Goal: Information Seeking & Learning: Learn about a topic

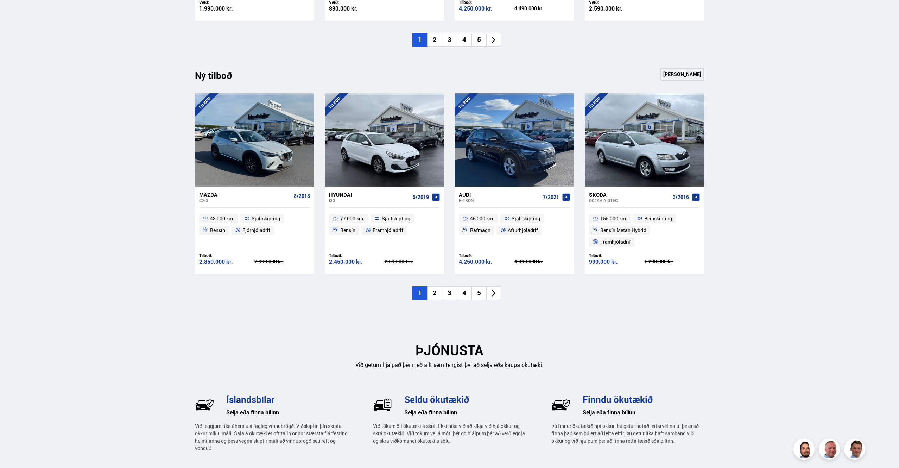
scroll to position [683, 0]
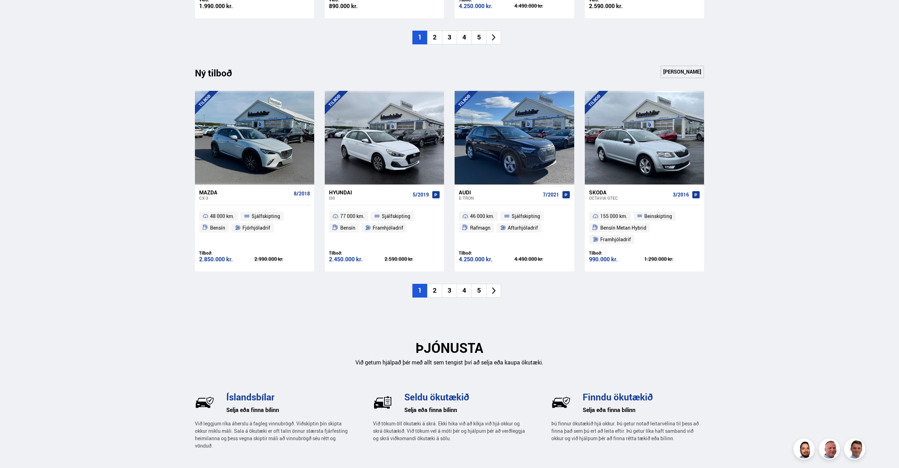
click at [492, 286] on icon at bounding box center [494, 290] width 8 height 8
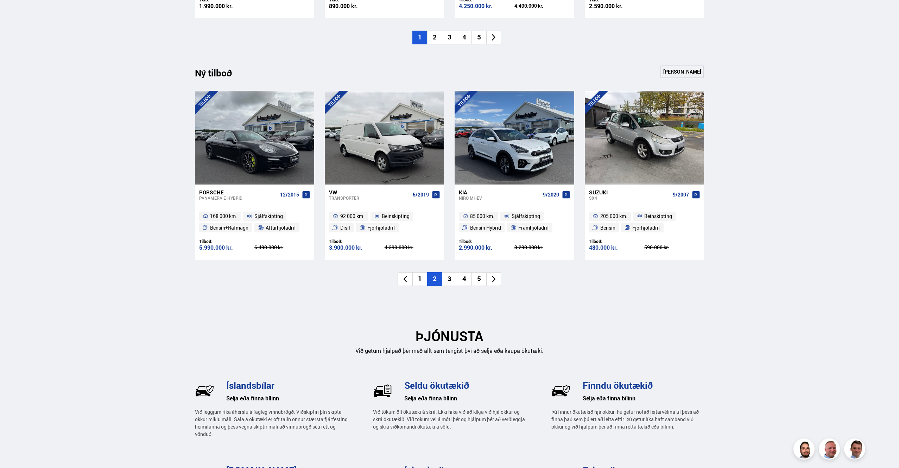
click at [494, 277] on icon at bounding box center [494, 279] width 8 height 8
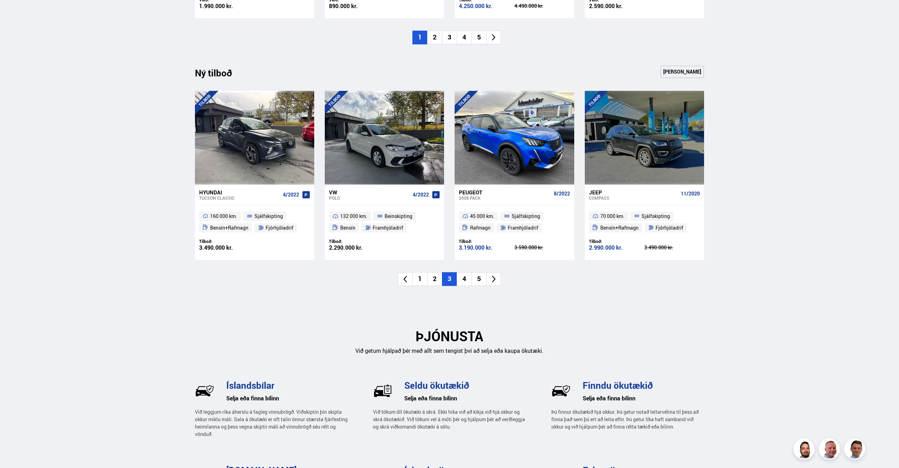
scroll to position [684, 0]
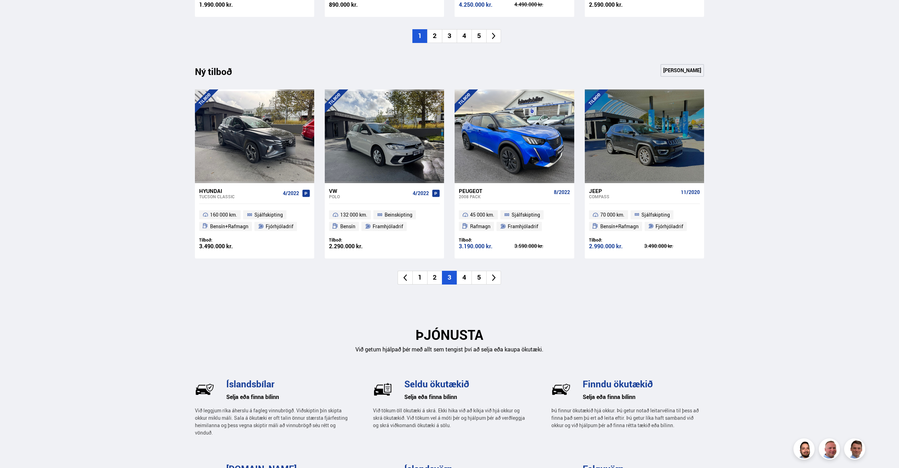
click at [495, 278] on icon at bounding box center [494, 277] width 8 height 8
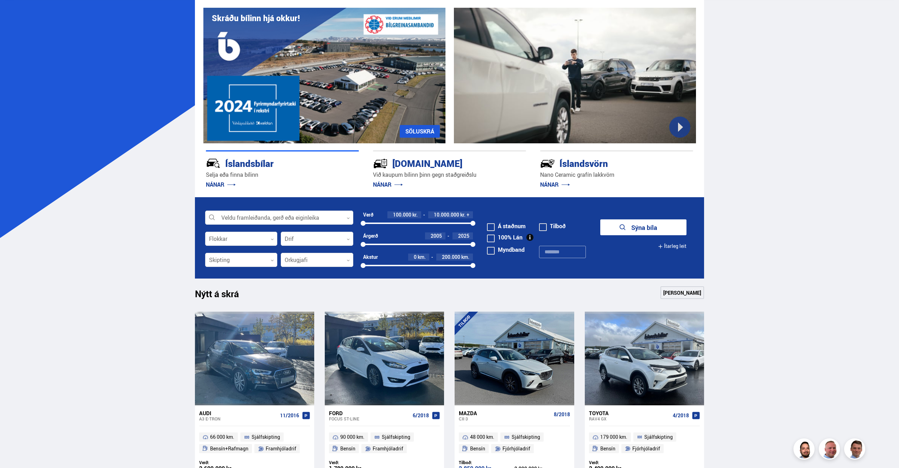
scroll to position [63, 0]
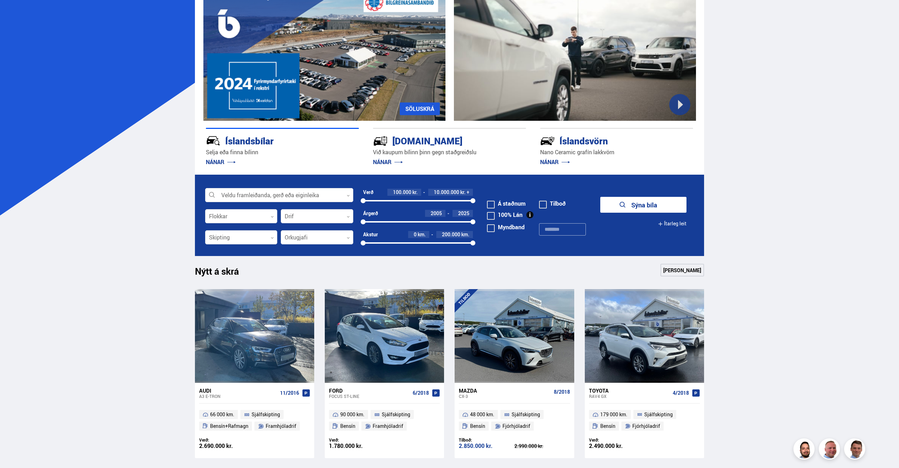
click at [492, 204] on span at bounding box center [491, 205] width 8 height 8
click at [638, 203] on button "Sýna 182 bíla" at bounding box center [643, 205] width 86 height 16
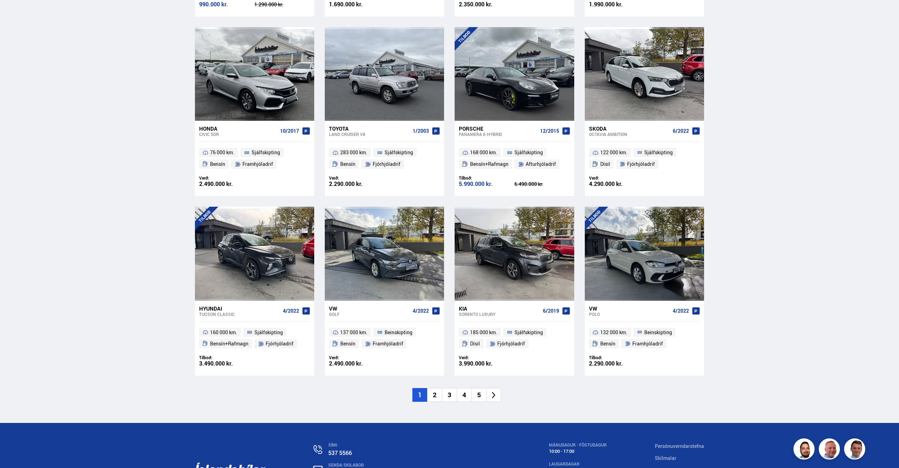
scroll to position [935, 0]
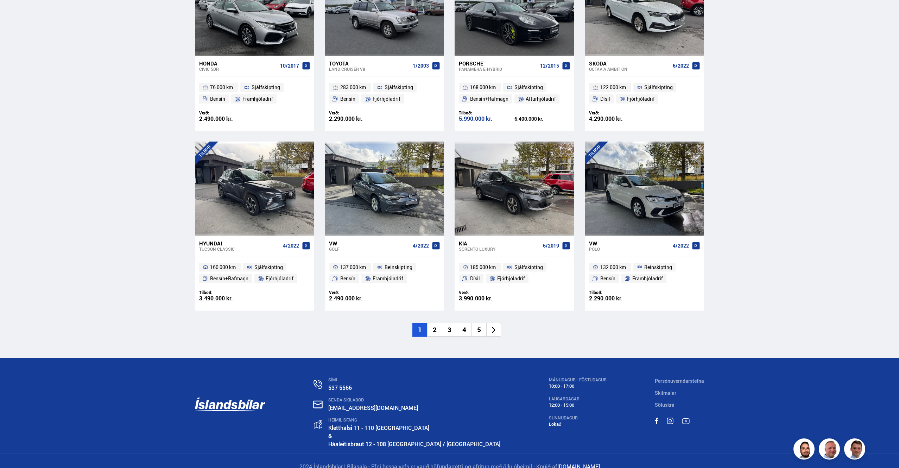
click at [492, 326] on icon at bounding box center [494, 330] width 8 height 8
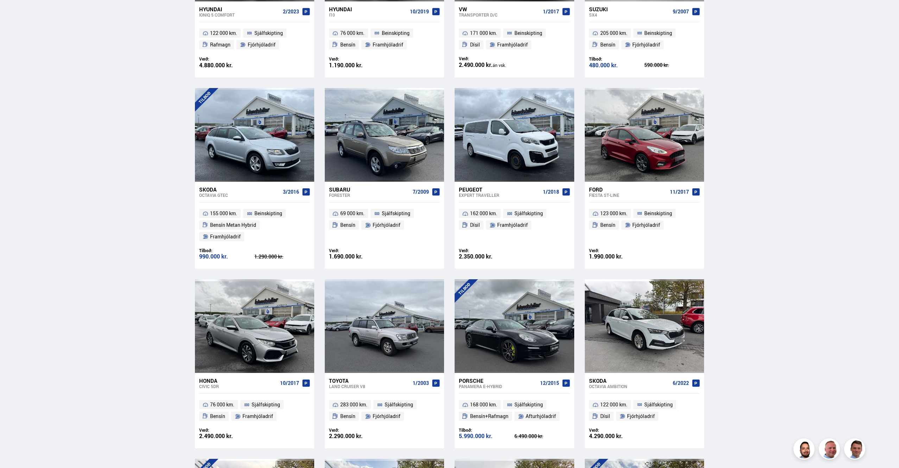
scroll to position [282, 0]
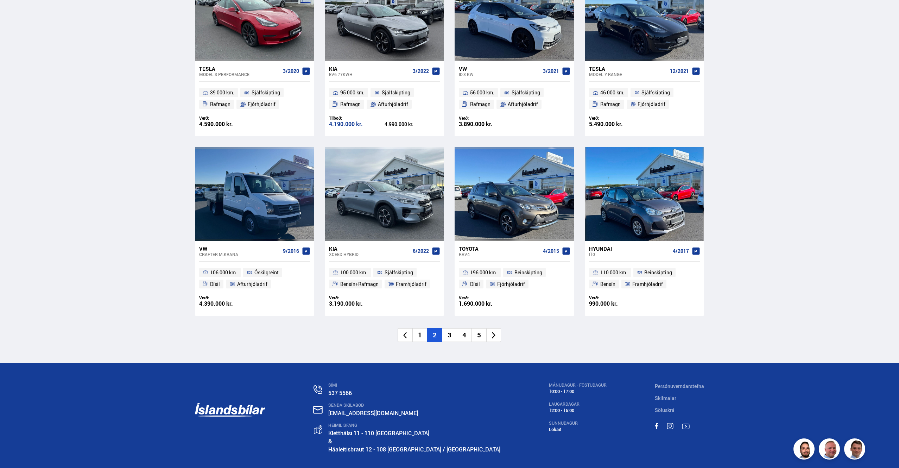
scroll to position [934, 0]
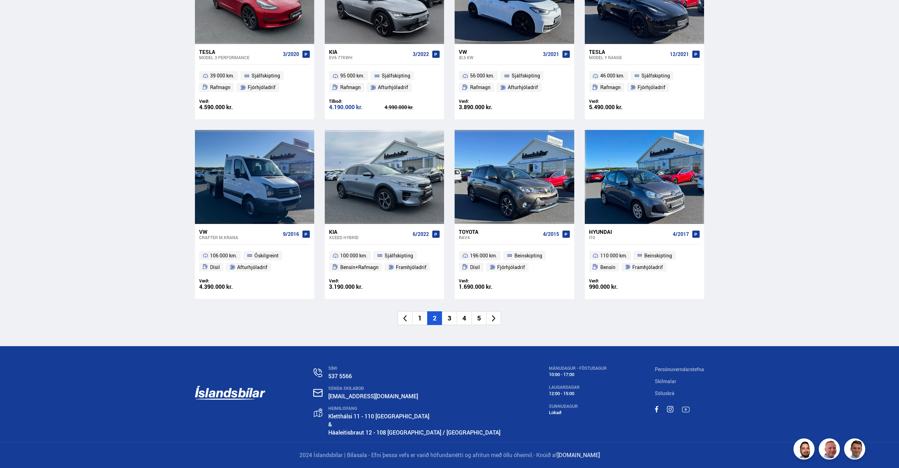
click at [493, 317] on icon at bounding box center [494, 318] width 8 height 8
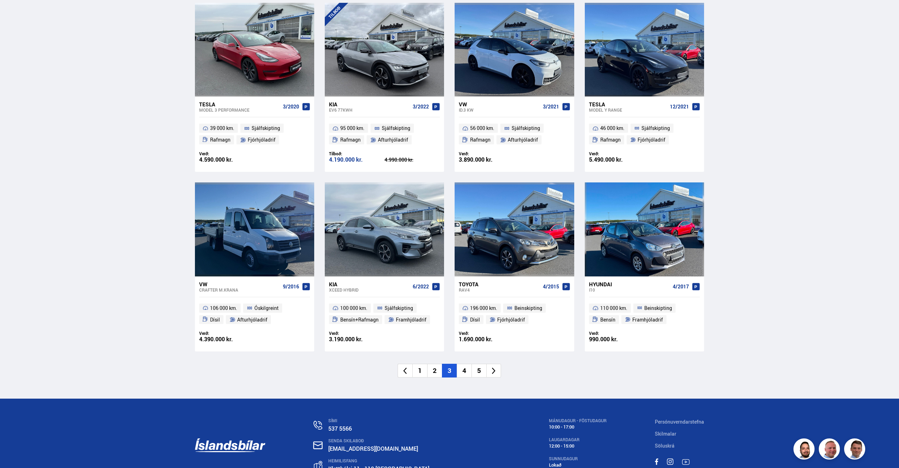
scroll to position [390, 0]
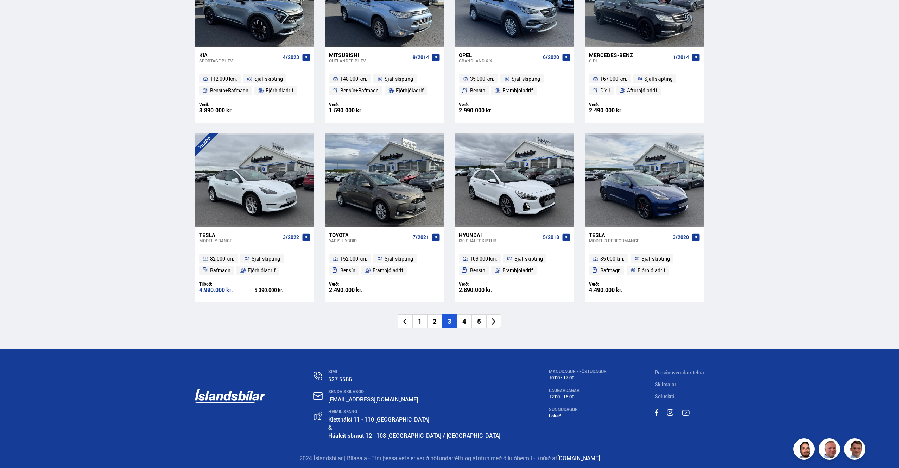
scroll to position [935, 0]
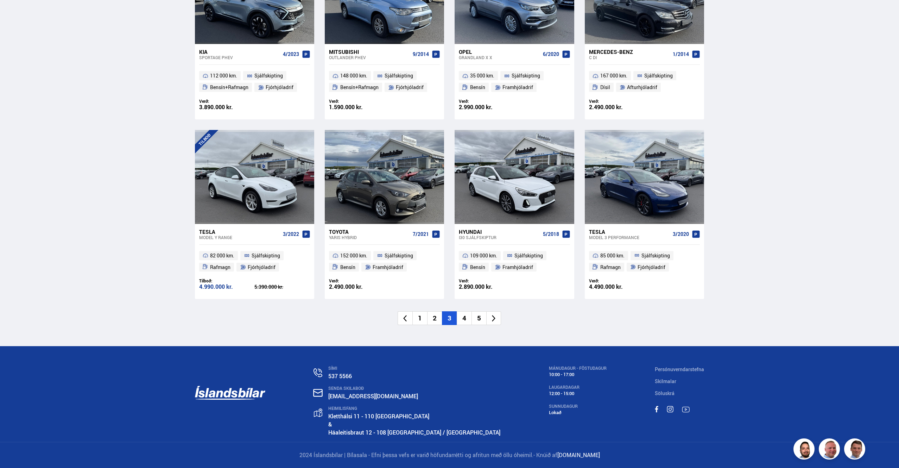
click at [492, 318] on icon at bounding box center [494, 318] width 8 height 8
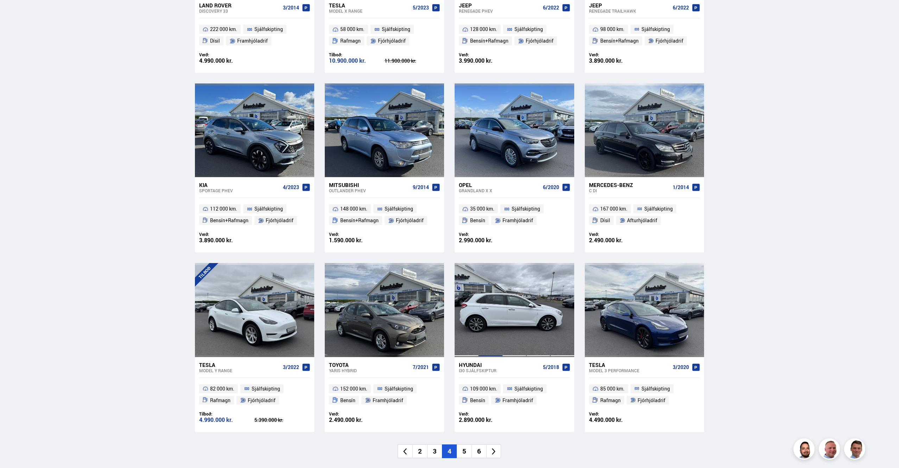
scroll to position [428, 0]
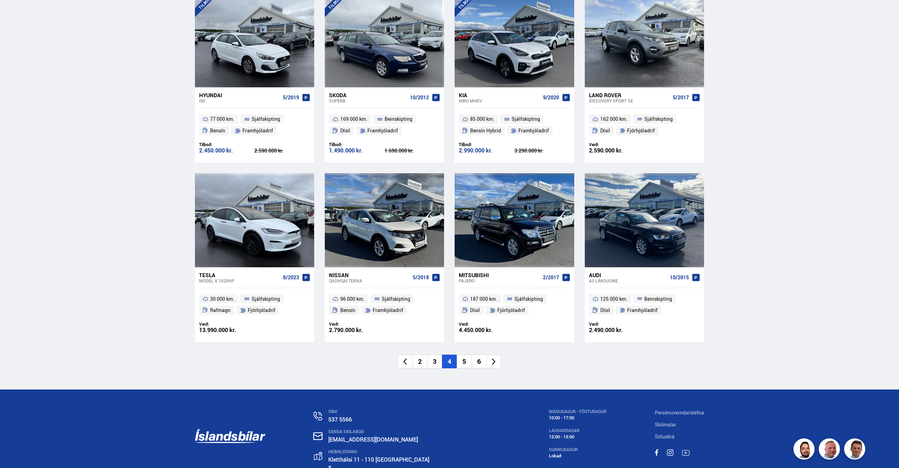
scroll to position [905, 0]
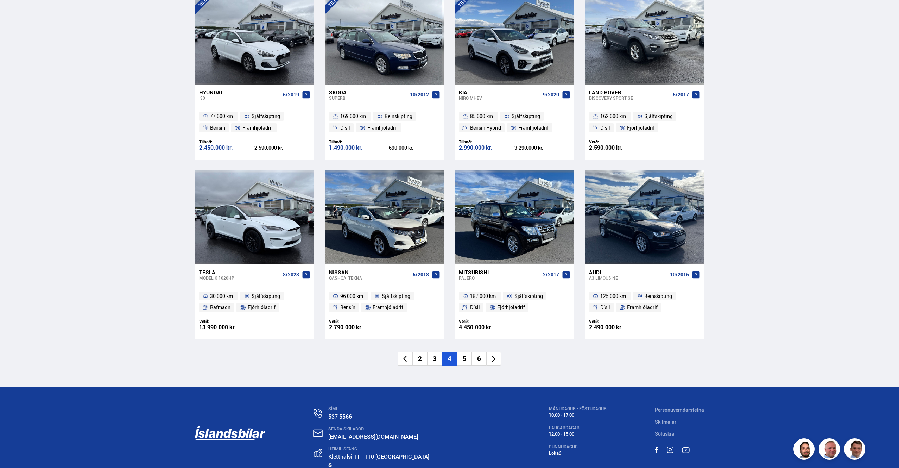
click at [491, 355] on icon at bounding box center [494, 359] width 8 height 8
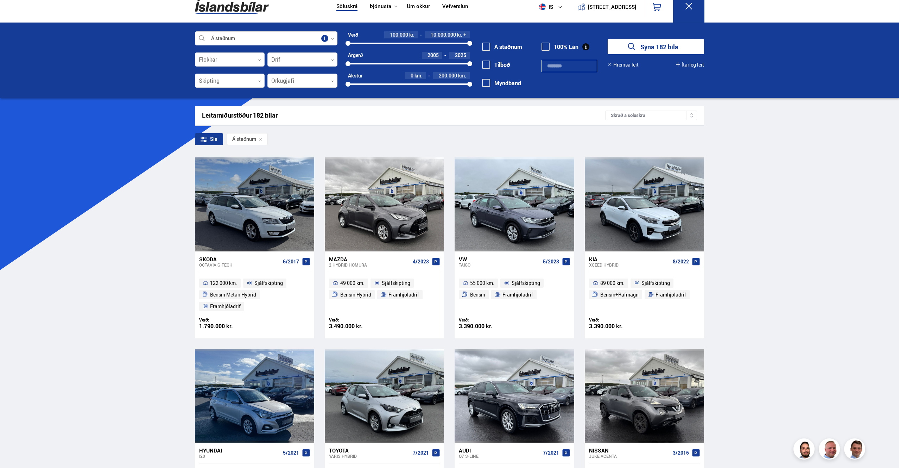
scroll to position [0, 0]
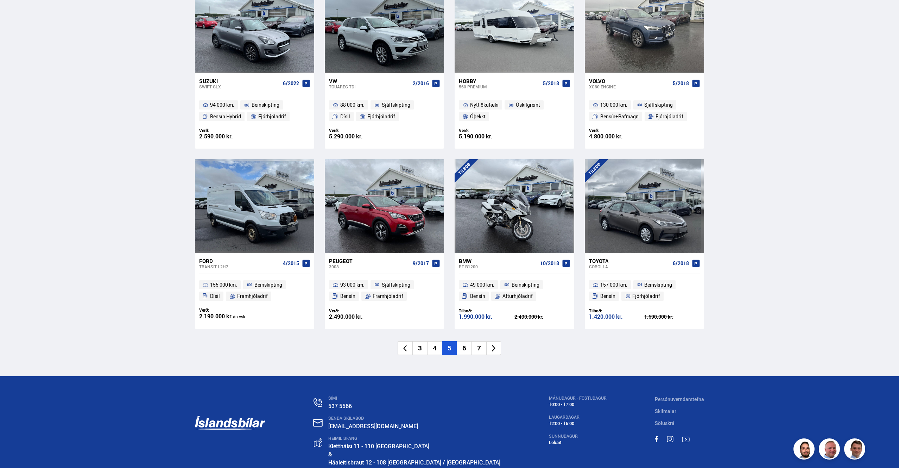
scroll to position [918, 0]
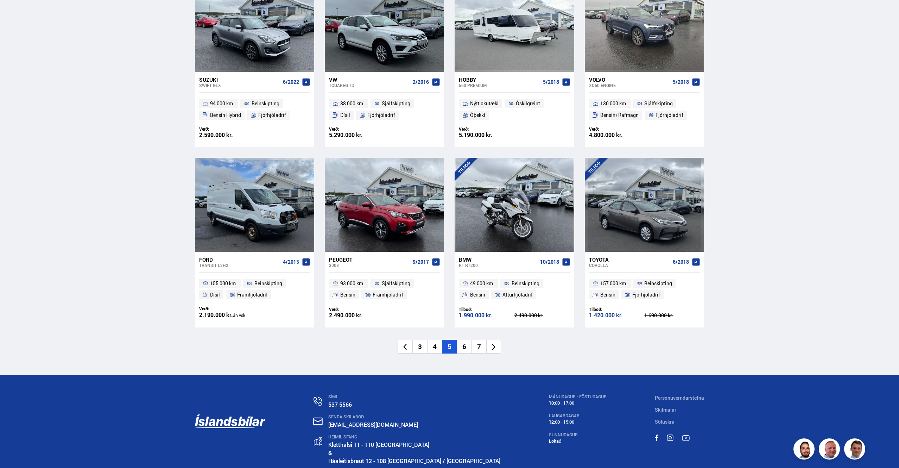
click at [495, 343] on icon at bounding box center [494, 347] width 8 height 8
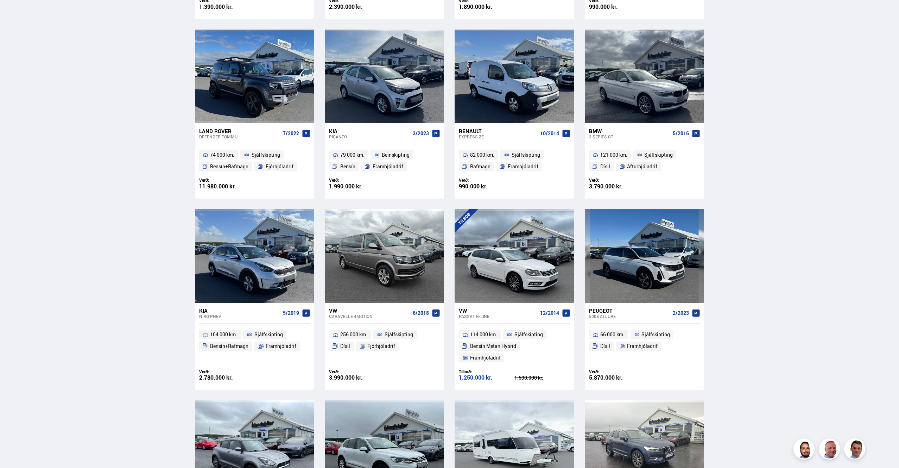
scroll to position [183, 0]
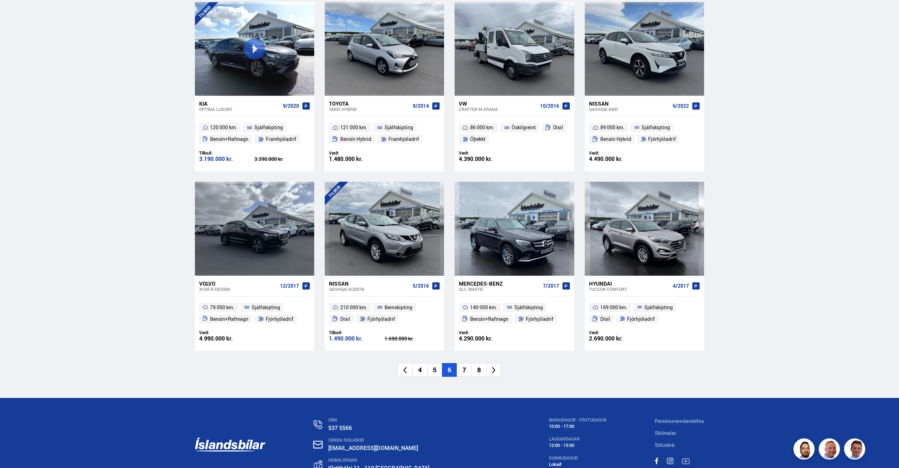
scroll to position [934, 0]
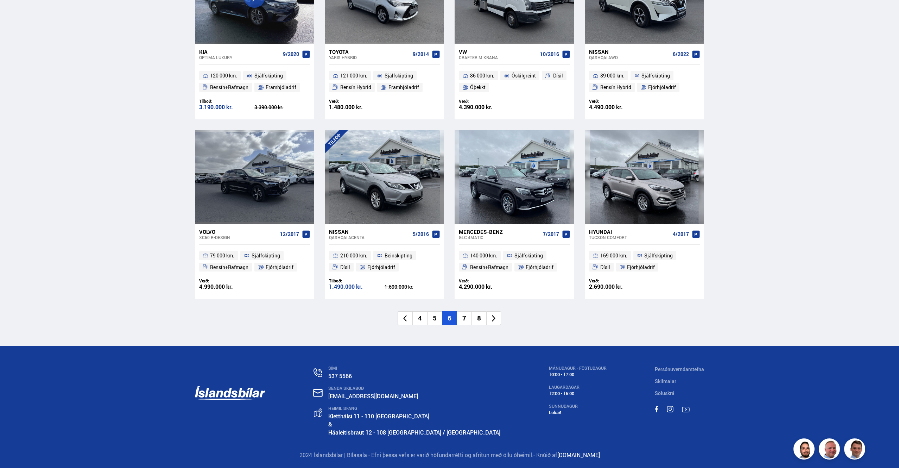
click at [495, 316] on icon at bounding box center [494, 318] width 8 height 8
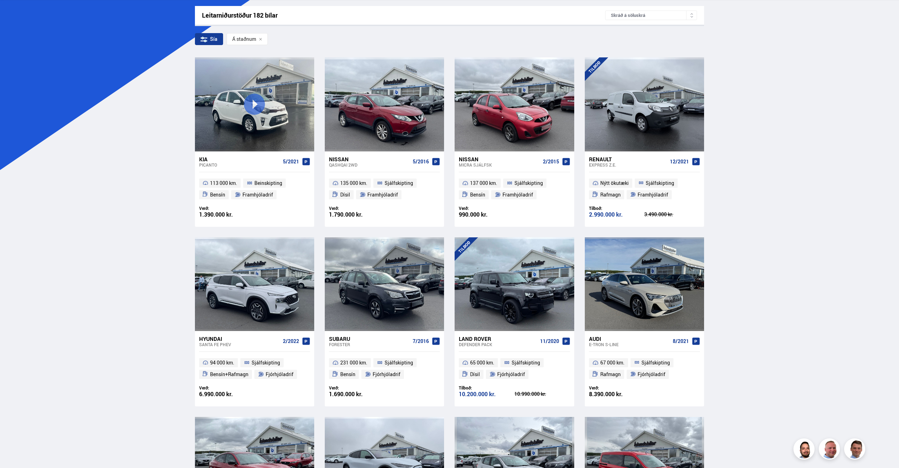
scroll to position [4, 0]
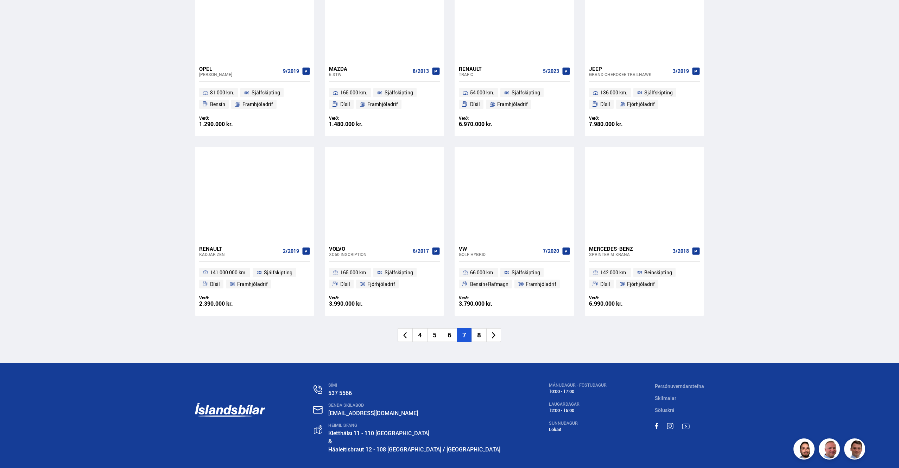
scroll to position [922, 0]
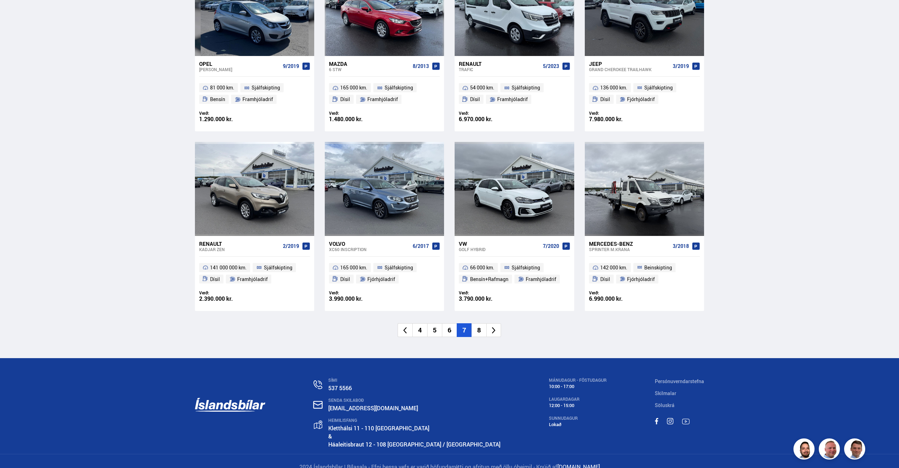
click at [493, 330] on icon at bounding box center [494, 330] width 8 height 8
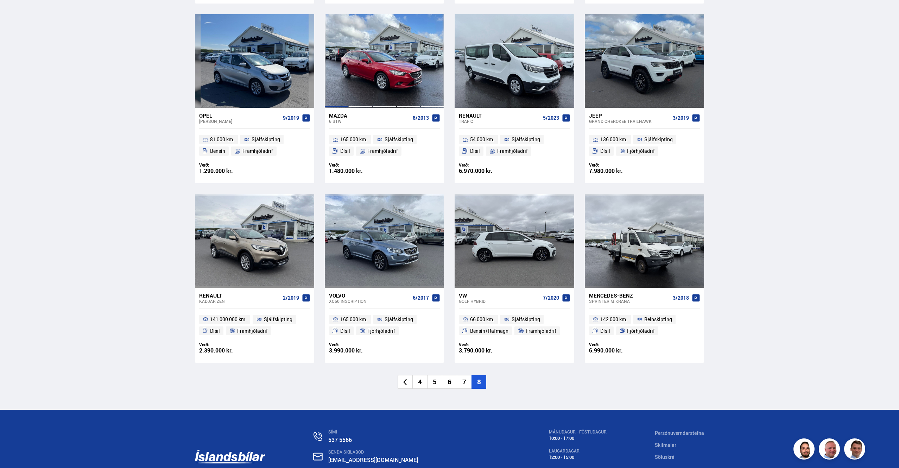
scroll to position [643, 0]
